Goal: Navigation & Orientation: Find specific page/section

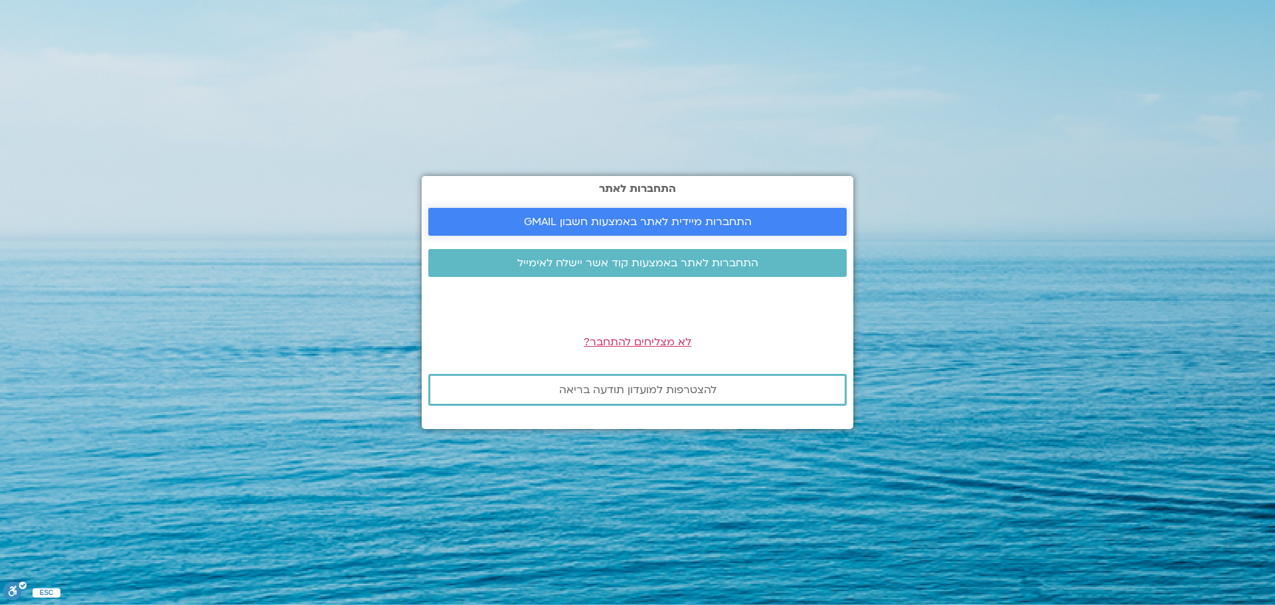
click at [655, 212] on link "התחברות מיידית לאתר באמצעות חשבון GMAIL" at bounding box center [637, 222] width 418 height 28
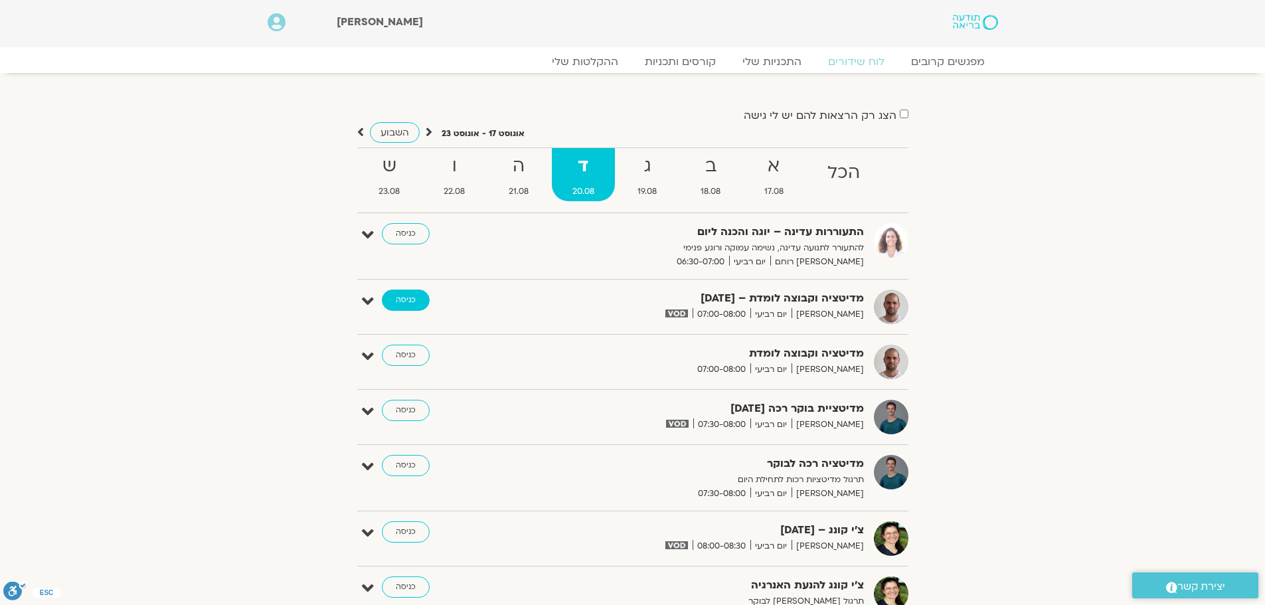
click at [393, 304] on link "כניסה" at bounding box center [406, 300] width 48 height 21
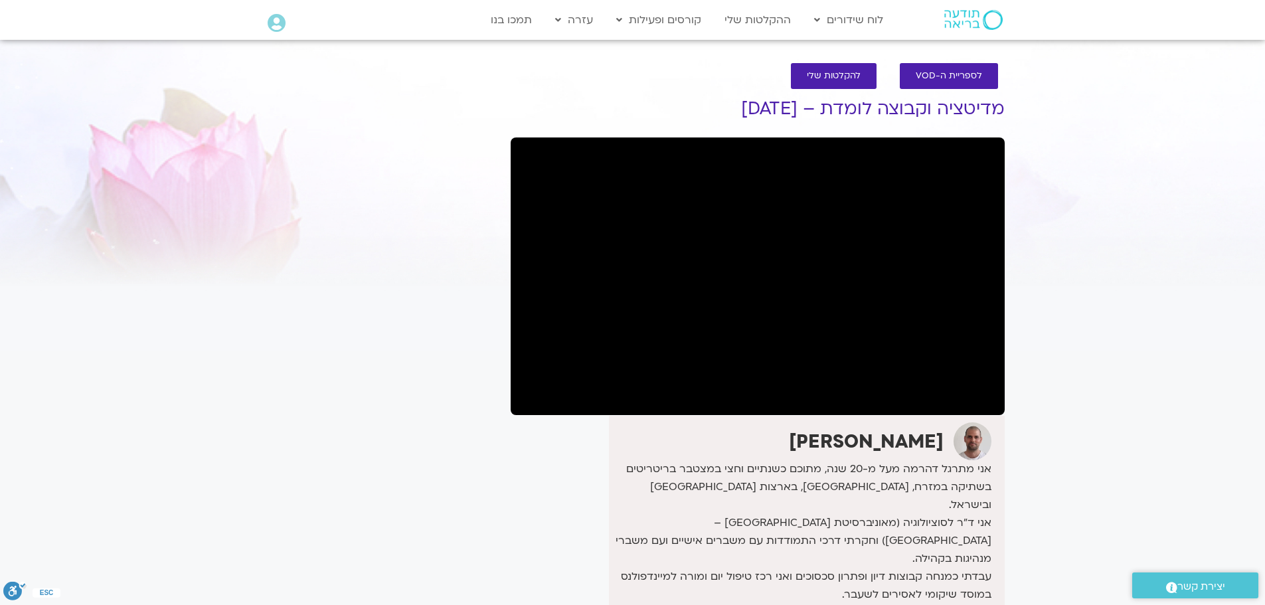
click at [1096, 232] on section "לספריית ה-VOD להקלטות שלי מדיטציה וקבוצה לומדת – 20/8/25 דקל קנטי אני מתרגל דהר…" at bounding box center [632, 425] width 1265 height 751
